Goal: Information Seeking & Learning: Learn about a topic

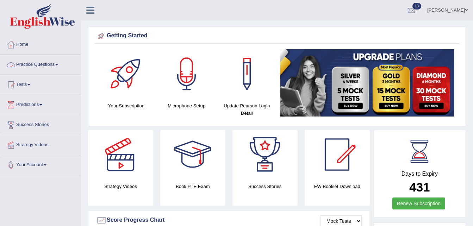
drag, startPoint x: 0, startPoint y: 0, endPoint x: 49, endPoint y: 63, distance: 79.6
click at [49, 63] on link "Practice Questions" at bounding box center [40, 64] width 80 height 18
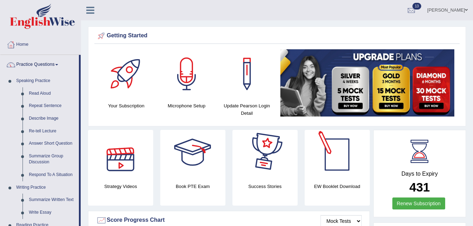
scroll to position [197, 0]
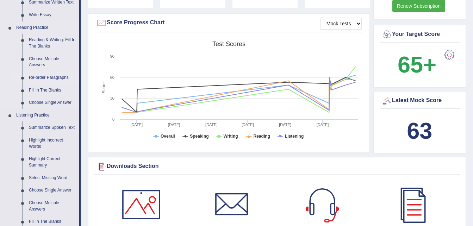
click at [49, 77] on link "Re-order Paragraphs" at bounding box center [52, 77] width 53 height 13
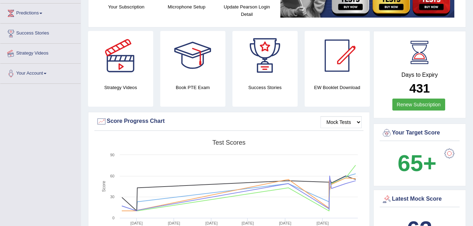
scroll to position [105, 0]
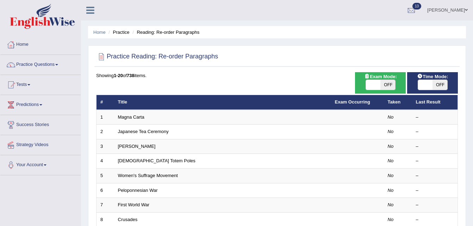
scroll to position [197, 0]
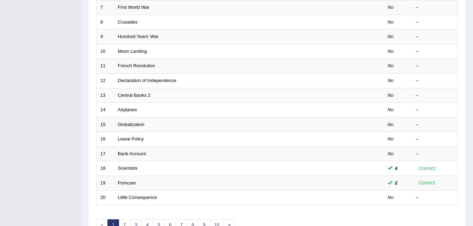
click at [164, 219] on div "Showing 1-20 of 738 items. # Title Exam Occurring Taken Last Result 1 Magna Car…" at bounding box center [276, 57] width 361 height 365
click at [170, 222] on link "6" at bounding box center [170, 225] width 12 height 12
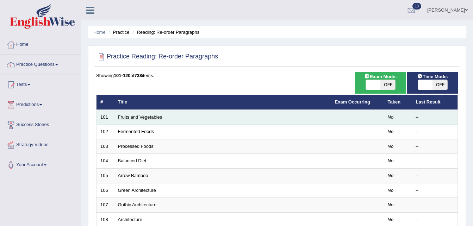
click at [131, 115] on link "Fruits and Vegetables" at bounding box center [140, 116] width 44 height 5
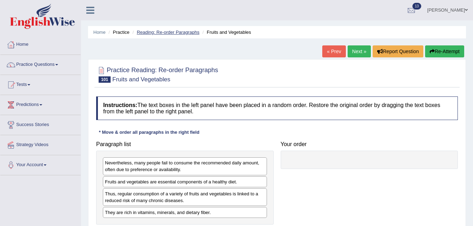
click at [152, 31] on link "Reading: Re-order Paragraphs" at bounding box center [168, 32] width 63 height 5
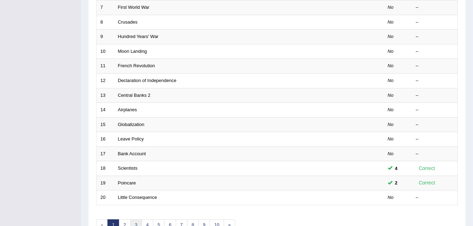
click at [134, 223] on link "3" at bounding box center [136, 225] width 12 height 12
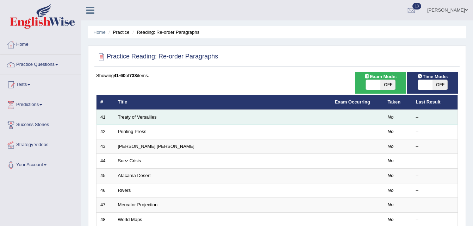
click at [150, 113] on td "Treaty of Versailles" at bounding box center [222, 117] width 217 height 15
click at [143, 119] on link "Treaty of Versailles" at bounding box center [137, 116] width 39 height 5
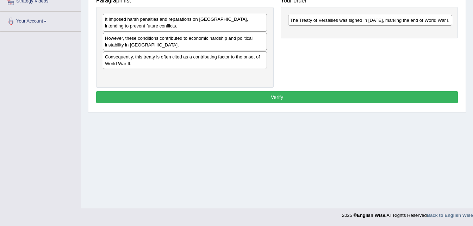
drag, startPoint x: 199, startPoint y: 40, endPoint x: 383, endPoint y: 23, distance: 184.5
click at [383, 23] on div "The Treaty of Versailles was signed in 1919, marking the end of World War l." at bounding box center [370, 20] width 164 height 11
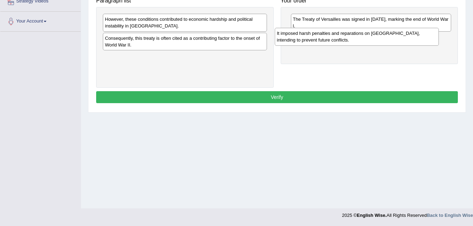
drag, startPoint x: 213, startPoint y: 27, endPoint x: 386, endPoint y: 40, distance: 173.3
click at [386, 40] on div "It imposed harsh penalties and reparations on Germany, intending to prevent fut…" at bounding box center [357, 37] width 164 height 18
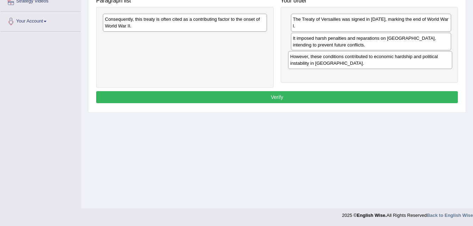
drag, startPoint x: 204, startPoint y: 26, endPoint x: 394, endPoint y: 68, distance: 194.8
click at [394, 68] on div "However, these conditions contributed to economic hardship and political instab…" at bounding box center [370, 60] width 164 height 18
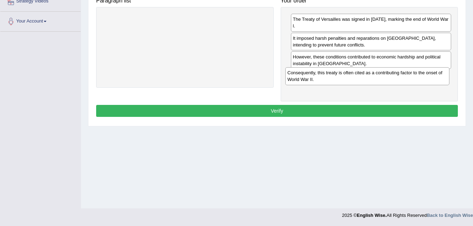
drag, startPoint x: 187, startPoint y: 25, endPoint x: 370, endPoint y: 78, distance: 190.6
click at [370, 78] on div "Consequently, this treaty is often cited as a contributing factor to the onset …" at bounding box center [367, 76] width 164 height 18
click at [327, 105] on button "Verify" at bounding box center [276, 111] width 361 height 12
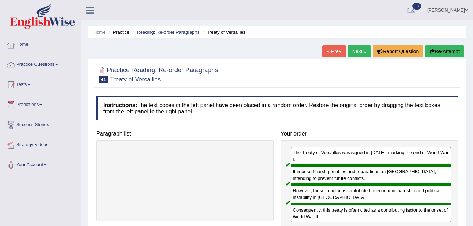
click at [356, 51] on link "Next »" at bounding box center [358, 51] width 23 height 12
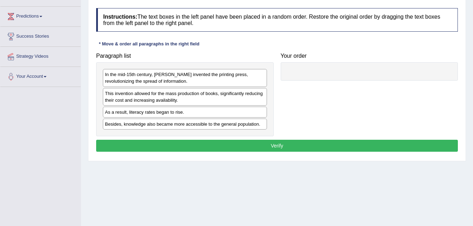
scroll to position [99, 0]
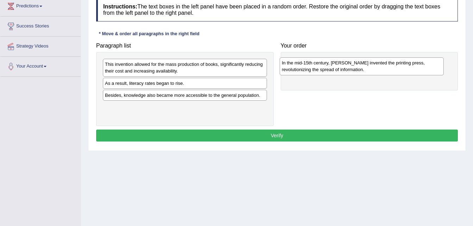
drag, startPoint x: 210, startPoint y: 67, endPoint x: 402, endPoint y: 63, distance: 191.2
click at [402, 63] on div "In the mid-15th century, Johannes Gutenberg invented the printing press, revolu…" at bounding box center [361, 66] width 164 height 18
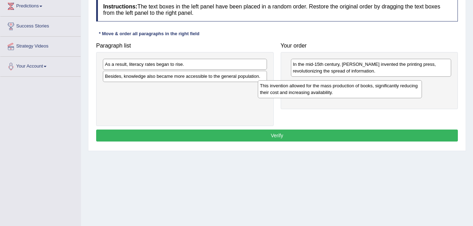
drag, startPoint x: 199, startPoint y: 71, endPoint x: 380, endPoint y: 91, distance: 182.8
click at [380, 91] on div "This invention allowed for the mass production of books, significantly reducing…" at bounding box center [340, 89] width 164 height 18
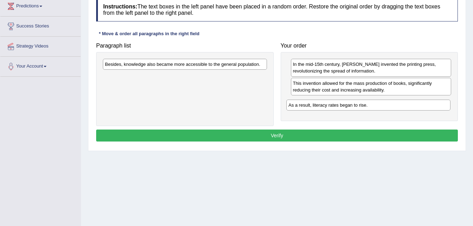
drag, startPoint x: 221, startPoint y: 64, endPoint x: 413, endPoint y: 105, distance: 196.5
click at [413, 105] on div "As a result, literacy rates began to rise." at bounding box center [368, 105] width 164 height 11
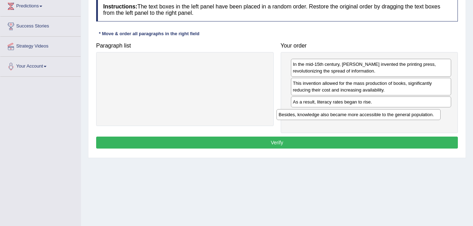
drag, startPoint x: 239, startPoint y: 64, endPoint x: 416, endPoint y: 118, distance: 184.8
click at [416, 118] on div "Besides, knowledge also became more accessible to the general population." at bounding box center [358, 114] width 164 height 11
click at [275, 145] on button "Verify" at bounding box center [276, 143] width 361 height 12
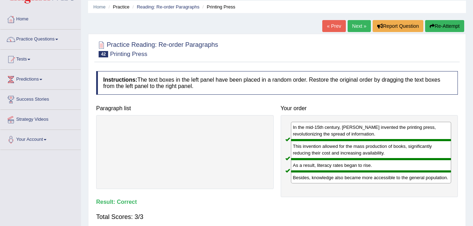
scroll to position [0, 0]
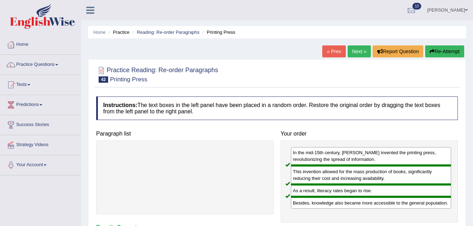
click at [358, 47] on link "Next »" at bounding box center [358, 51] width 23 height 12
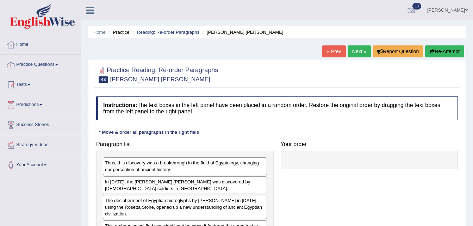
scroll to position [144, 0]
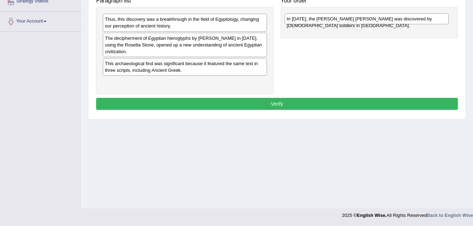
drag, startPoint x: 175, startPoint y: 40, endPoint x: 357, endPoint y: 20, distance: 183.5
click at [357, 20] on div "In [DATE], the [PERSON_NAME] [PERSON_NAME] was discovered by [DEMOGRAPHIC_DATA]…" at bounding box center [366, 18] width 164 height 11
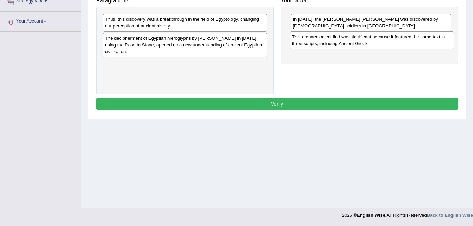
drag, startPoint x: 218, startPoint y: 71, endPoint x: 404, endPoint y: 44, distance: 188.5
click at [404, 44] on div "This archaeological find was significant because it featured the same text in t…" at bounding box center [372, 40] width 164 height 18
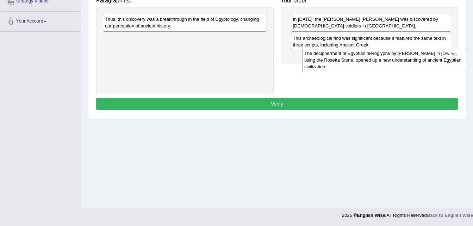
drag, startPoint x: 200, startPoint y: 54, endPoint x: 408, endPoint y: 66, distance: 208.7
click at [408, 66] on div "The decipherment of Egyptian hieroglyphs by [PERSON_NAME] in [DATE], using the …" at bounding box center [384, 60] width 164 height 24
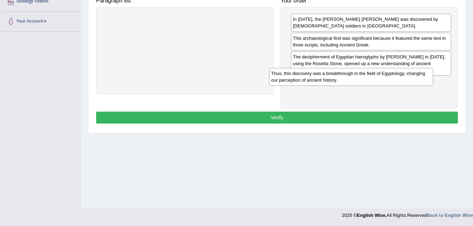
drag, startPoint x: 223, startPoint y: 23, endPoint x: 396, endPoint y: 77, distance: 181.1
click at [396, 77] on div "Thus, this discovery was a breakthrough in the field of Egyptology, changing ou…" at bounding box center [351, 77] width 164 height 18
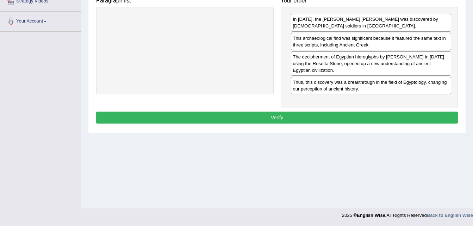
click at [306, 112] on button "Verify" at bounding box center [276, 118] width 361 height 12
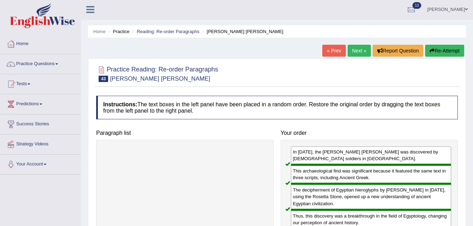
scroll to position [0, 0]
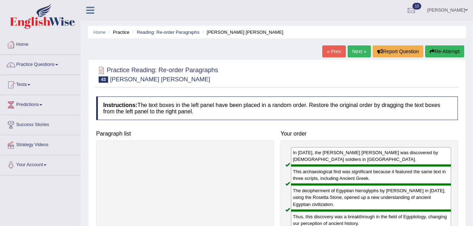
click at [358, 48] on link "Next »" at bounding box center [358, 51] width 23 height 12
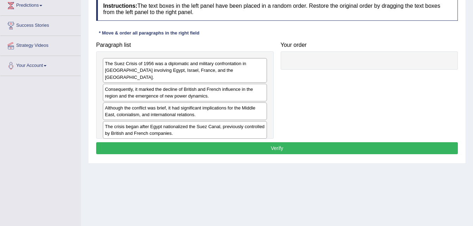
scroll to position [113, 0]
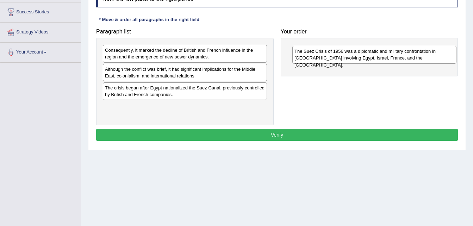
drag, startPoint x: 230, startPoint y: 61, endPoint x: 414, endPoint y: 62, distance: 184.1
click at [414, 62] on div "The Suez Crisis of 1956 was a diplomatic and military confrontation in Egypt in…" at bounding box center [374, 55] width 164 height 18
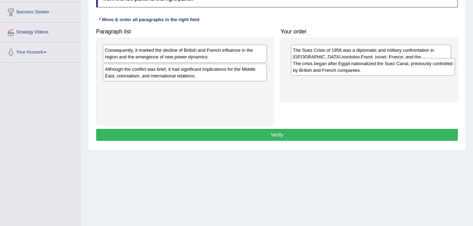
drag, startPoint x: 210, startPoint y: 96, endPoint x: 385, endPoint y: 83, distance: 175.0
click at [385, 76] on div "The crisis began after Egypt nationalized the Suez Canal, previously controlled…" at bounding box center [373, 67] width 164 height 18
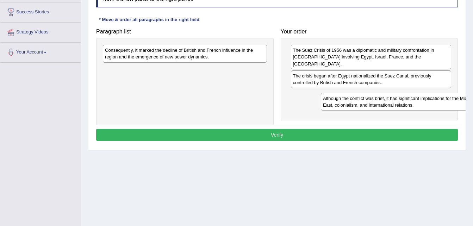
drag, startPoint x: 228, startPoint y: 78, endPoint x: 452, endPoint y: 102, distance: 224.4
click at [452, 102] on div "Although the conflict was brief, it had significant implications for the Middle…" at bounding box center [403, 102] width 164 height 18
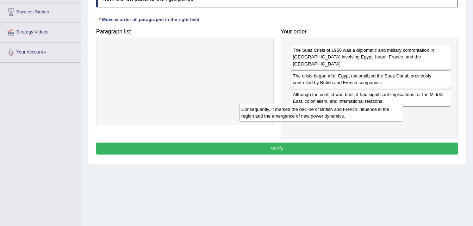
drag, startPoint x: 257, startPoint y: 57, endPoint x: 395, endPoint y: 116, distance: 150.9
click at [395, 116] on div "Consequently, it marked the decline of British and French influence in the regi…" at bounding box center [321, 113] width 164 height 18
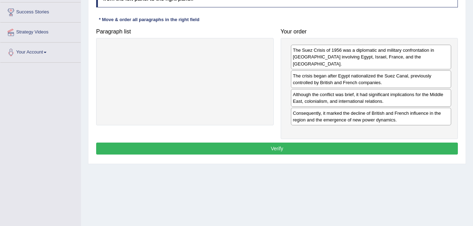
click at [323, 143] on button "Verify" at bounding box center [276, 149] width 361 height 12
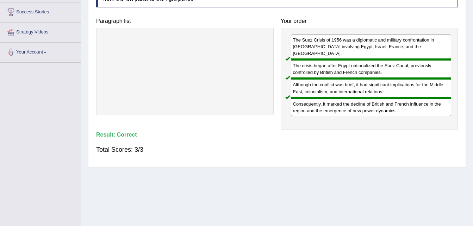
scroll to position [0, 0]
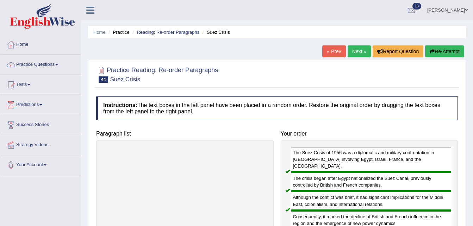
click at [351, 51] on link "Next »" at bounding box center [358, 51] width 23 height 12
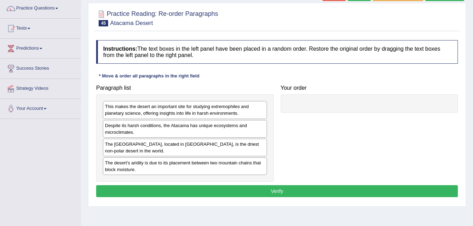
scroll to position [70, 0]
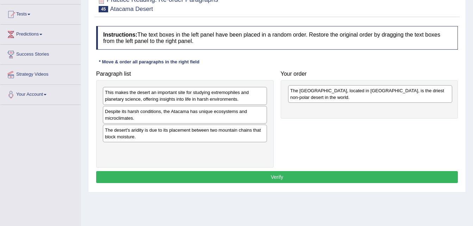
drag, startPoint x: 248, startPoint y: 138, endPoint x: 446, endPoint y: 98, distance: 201.8
click at [446, 98] on div "The Atacama Desert, located in South America, is the driest non-polar desert in…" at bounding box center [370, 94] width 164 height 18
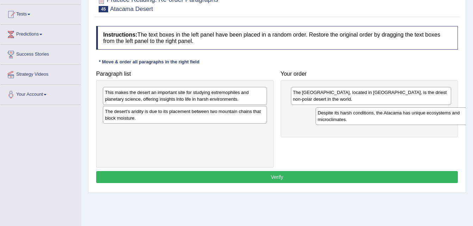
drag, startPoint x: 212, startPoint y: 120, endPoint x: 425, endPoint y: 121, distance: 213.3
click at [425, 121] on div "Despite its harsh conditions, the Atacama has unique ecosystems and microclimat…" at bounding box center [397, 116] width 164 height 18
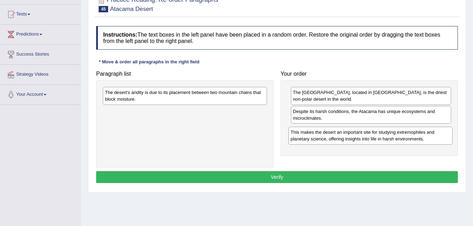
drag, startPoint x: 213, startPoint y: 101, endPoint x: 399, endPoint y: 140, distance: 189.7
click at [399, 140] on div "This makes the desert an important site for studying extremophiles and planetar…" at bounding box center [370, 136] width 164 height 18
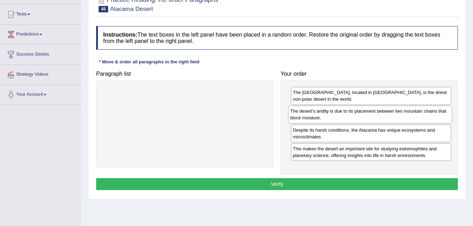
drag, startPoint x: 219, startPoint y: 97, endPoint x: 404, endPoint y: 116, distance: 186.4
click at [404, 116] on div "The desert's aridity is due to its placement between two mountain chains that b…" at bounding box center [370, 115] width 164 height 18
click at [301, 186] on button "Verify" at bounding box center [276, 184] width 361 height 12
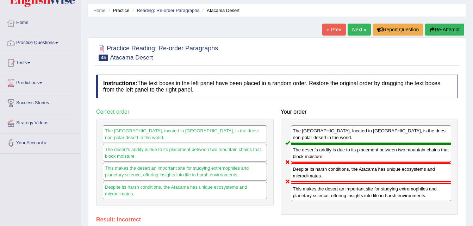
scroll to position [0, 0]
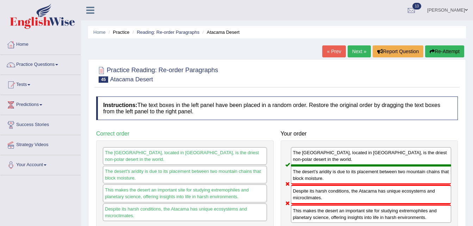
click at [364, 51] on link "Next »" at bounding box center [358, 51] width 23 height 12
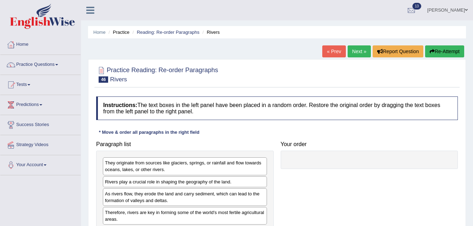
scroll to position [144, 0]
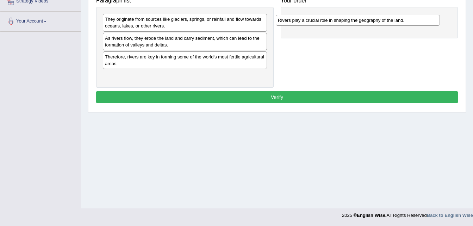
drag, startPoint x: 222, startPoint y: 40, endPoint x: 396, endPoint y: 22, distance: 174.8
click at [396, 22] on div "Rivers play a crucial role in shaping the geography of the land." at bounding box center [358, 20] width 164 height 11
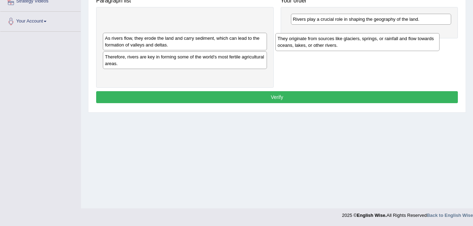
drag, startPoint x: 235, startPoint y: 26, endPoint x: 409, endPoint y: 42, distance: 175.0
click at [409, 42] on div "They originate from sources like glaciers, springs, or rainfall and flow toward…" at bounding box center [357, 42] width 164 height 18
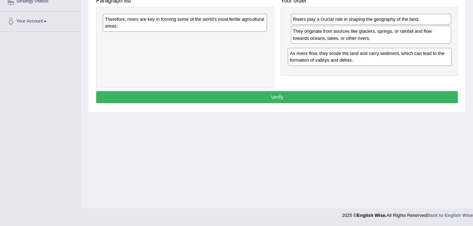
drag, startPoint x: 214, startPoint y: 22, endPoint x: 413, endPoint y: 55, distance: 201.5
click at [413, 55] on div "As rivers flow, they erode the land and carry sediment, which can lead to the f…" at bounding box center [370, 57] width 164 height 18
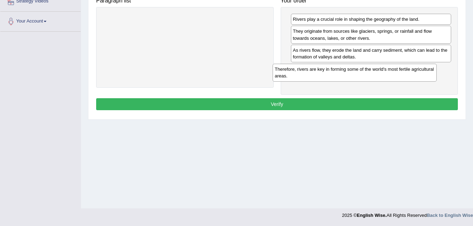
drag, startPoint x: 220, startPoint y: 24, endPoint x: 400, endPoint y: 72, distance: 186.1
click at [400, 72] on div "Therefore, rivers are key in forming some of the world's most fertile agricultu…" at bounding box center [354, 73] width 164 height 18
click at [306, 104] on button "Verify" at bounding box center [276, 104] width 361 height 12
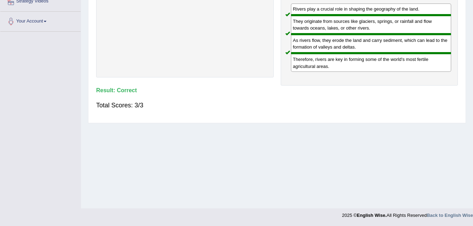
scroll to position [0, 0]
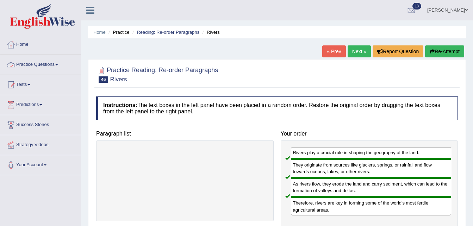
click at [51, 58] on link "Practice Questions" at bounding box center [40, 64] width 80 height 18
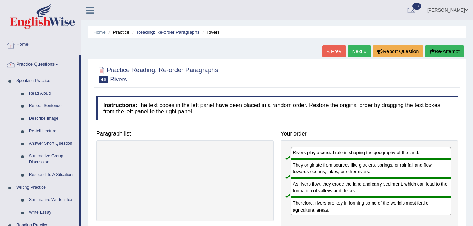
scroll to position [197, 0]
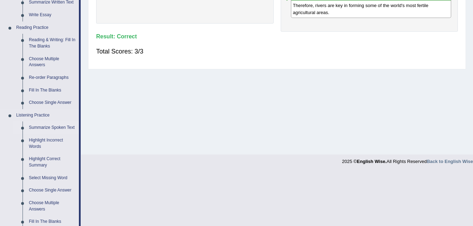
click at [52, 128] on link "Summarize Spoken Text" at bounding box center [52, 127] width 53 height 13
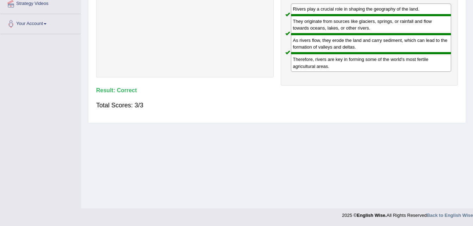
scroll to position [134, 0]
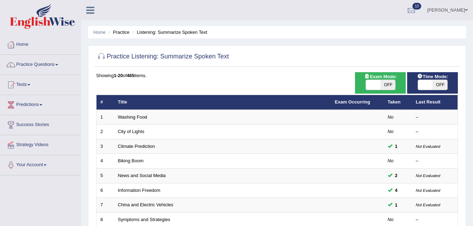
scroll to position [197, 0]
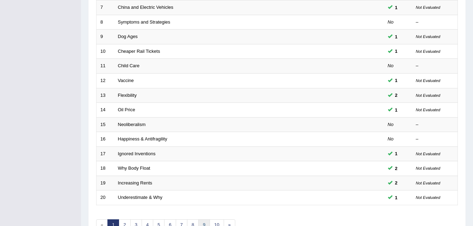
click at [203, 223] on link "9" at bounding box center [204, 225] width 12 height 12
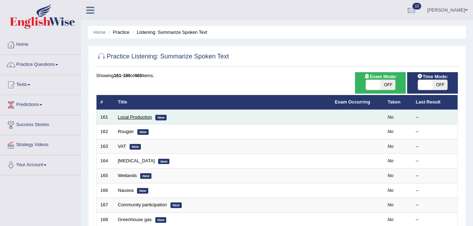
click at [144, 118] on link "Local Production" at bounding box center [135, 116] width 34 height 5
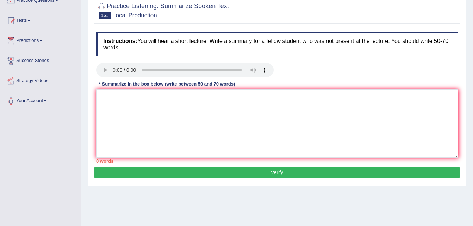
scroll to position [70, 0]
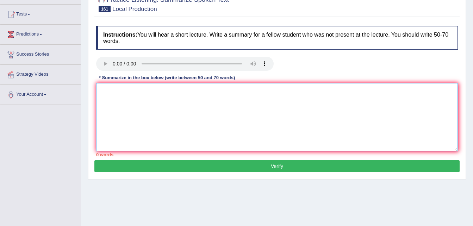
click at [178, 94] on textarea at bounding box center [276, 117] width 361 height 68
type textarea "h"
click at [348, 90] on textarea "The speaker provides brief information about cool part of local production. Ini…" at bounding box center [276, 117] width 361 height 68
click at [350, 92] on textarea "The speaker provides brief information about cool part of local production. Ini…" at bounding box center [276, 117] width 361 height 68
click at [365, 91] on textarea "The speaker provides brief information about cool part of local production. Ini…" at bounding box center [276, 117] width 361 height 68
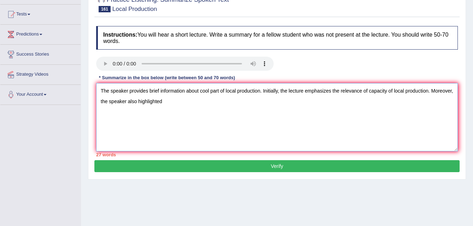
type textarea "The speaker provides brief information about cool part of local production. Ini…"
click at [192, 119] on textarea "The speaker provides brief information about cool part of local production. Ini…" at bounding box center [276, 117] width 361 height 68
click at [195, 101] on textarea "The speaker provides brief information about cool part of local production. Ini…" at bounding box center [276, 117] width 361 height 68
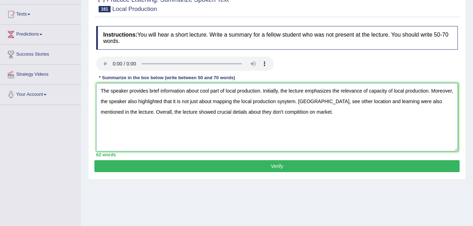
click at [298, 112] on textarea "The speaker provides brief information about cool part of local production. Ini…" at bounding box center [276, 117] width 361 height 68
click at [297, 110] on textarea "The speaker provides brief information about cool part of local production. Ini…" at bounding box center [276, 117] width 361 height 68
click at [369, 89] on textarea "The speaker provides brief information about cool part of local production. Ini…" at bounding box center [276, 117] width 361 height 68
click at [335, 101] on textarea "The speaker provides brief information about cool part of local production. Ini…" at bounding box center [276, 117] width 361 height 68
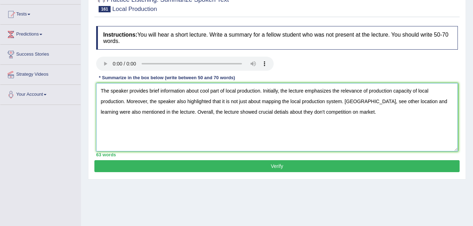
click at [254, 110] on textarea "The speaker provides brief information about cool part of local production. Ini…" at bounding box center [276, 117] width 361 height 68
type textarea "The speaker provides brief information about cool part of local production. Ini…"
click at [261, 167] on button "Verify" at bounding box center [276, 166] width 365 height 12
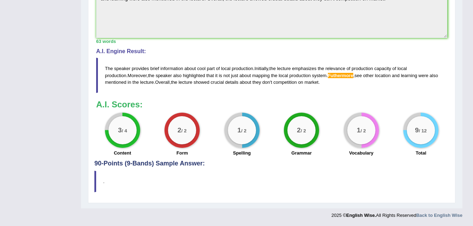
scroll to position [49, 0]
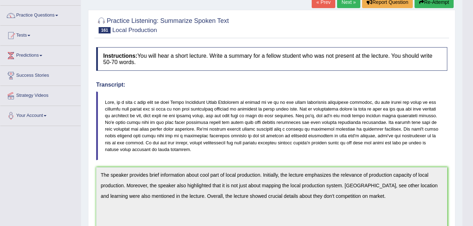
click at [344, 2] on link "Next »" at bounding box center [348, 2] width 23 height 12
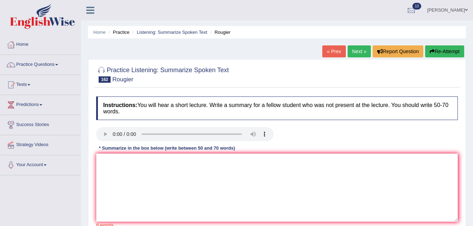
click at [351, 50] on link "Next »" at bounding box center [358, 51] width 23 height 12
click at [353, 52] on link "Next »" at bounding box center [358, 51] width 23 height 12
click at [190, 177] on textarea at bounding box center [276, 187] width 361 height 68
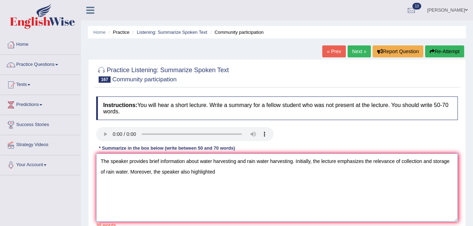
click at [126, 171] on textarea "The speaker provides brief information about water harvesting and rain water ha…" at bounding box center [276, 187] width 361 height 68
click at [127, 171] on textarea "The speaker provides brief information about water harvesting and rain water ha…" at bounding box center [276, 187] width 361 height 68
click at [246, 173] on textarea "The speaker provides brief information about water harvesting and rain water ha…" at bounding box center [276, 187] width 361 height 68
click at [358, 170] on textarea "The speaker provides brief information about water harvesting and rain water ha…" at bounding box center [276, 187] width 361 height 68
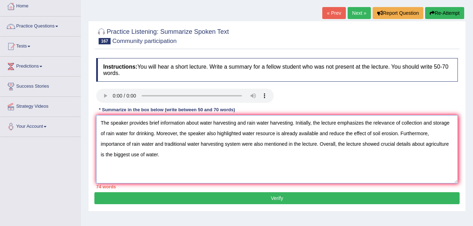
scroll to position [42, 0]
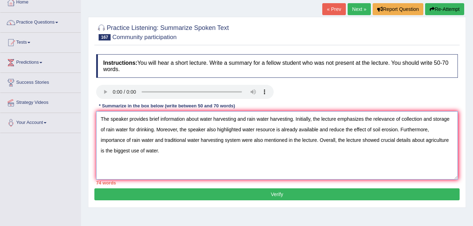
click at [154, 128] on textarea "The speaker provides brief information about water harvesting and rain water ha…" at bounding box center [276, 145] width 361 height 68
click at [146, 138] on textarea "The speaker provides brief information about water harvesting and rain water ha…" at bounding box center [276, 145] width 361 height 68
click at [270, 129] on textarea "The speaker provides brief information about water harvesting and rain water ha…" at bounding box center [276, 145] width 361 height 68
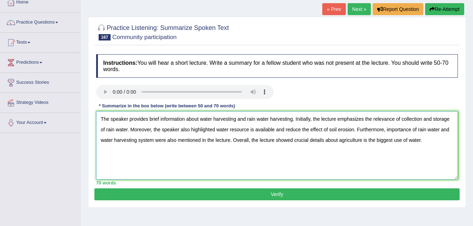
type textarea "The speaker provides brief information about water harvesting and rain water ha…"
click at [266, 193] on button "Verify" at bounding box center [276, 194] width 365 height 12
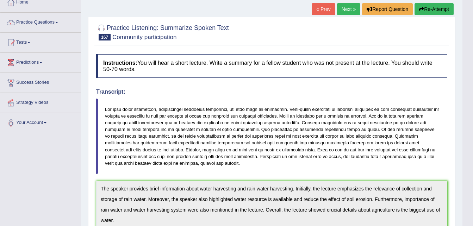
scroll to position [240, 0]
